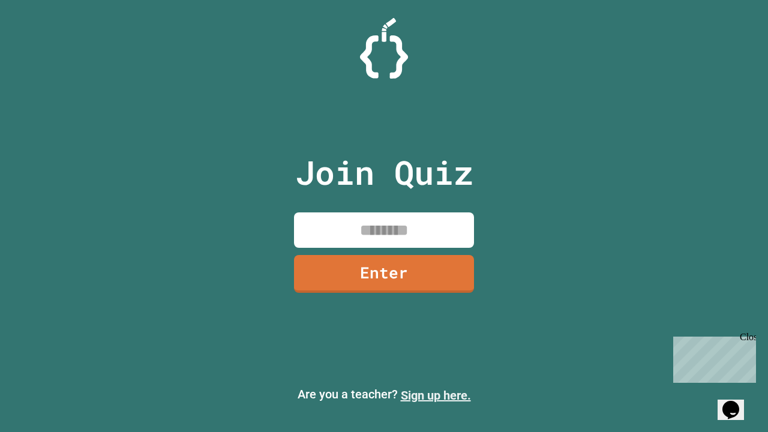
click at [436, 395] on link "Sign up here." at bounding box center [436, 395] width 70 height 14
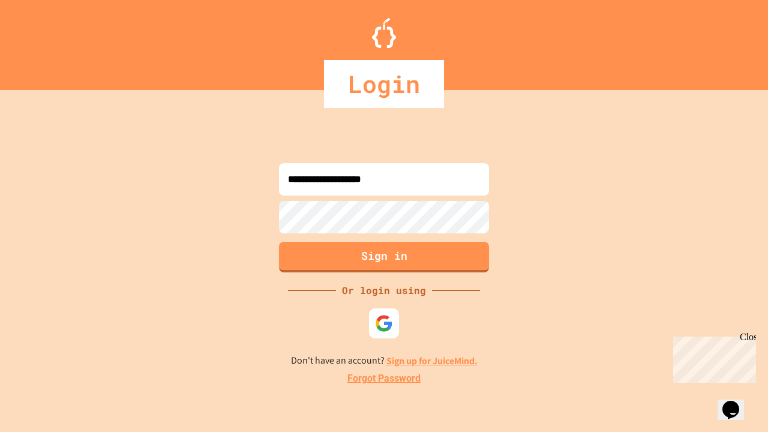
type input "**********"
